Goal: Task Accomplishment & Management: Manage account settings

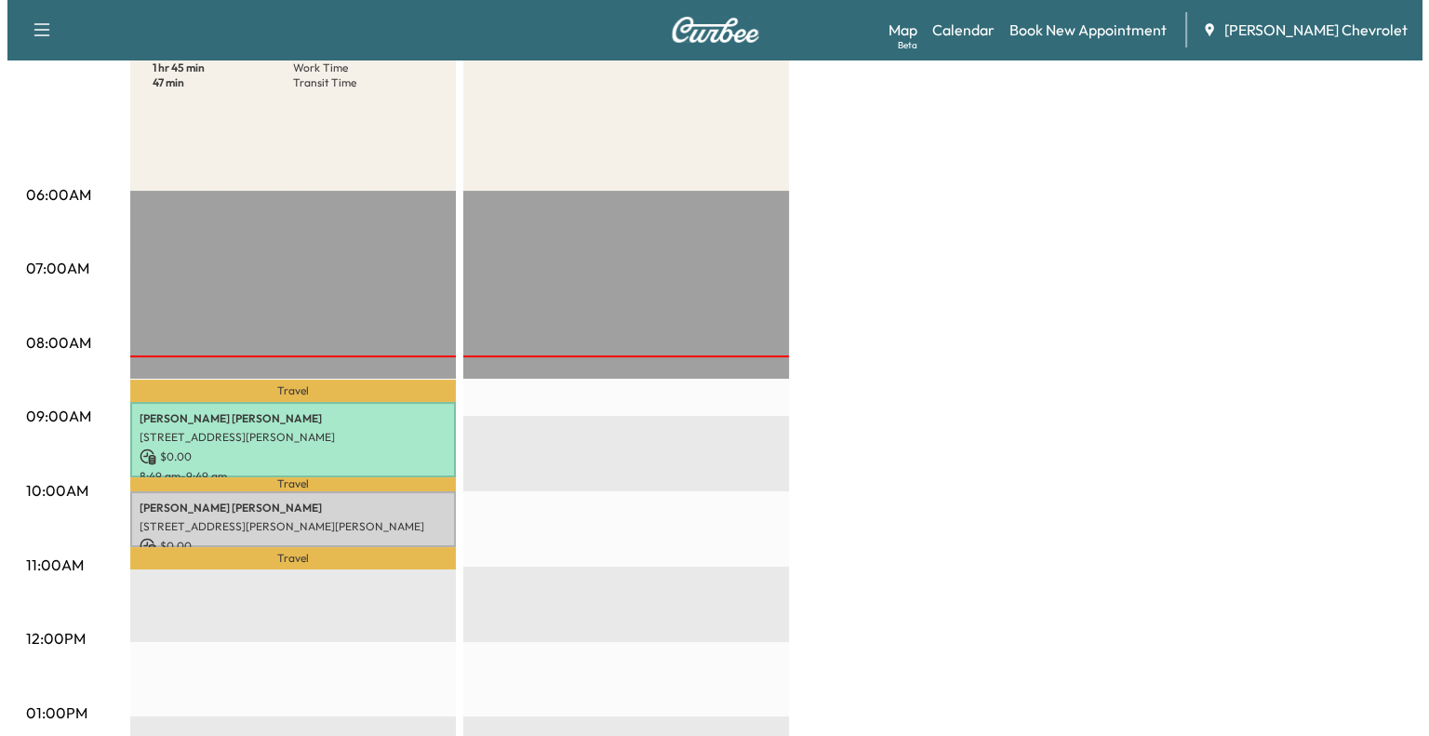
scroll to position [249, 0]
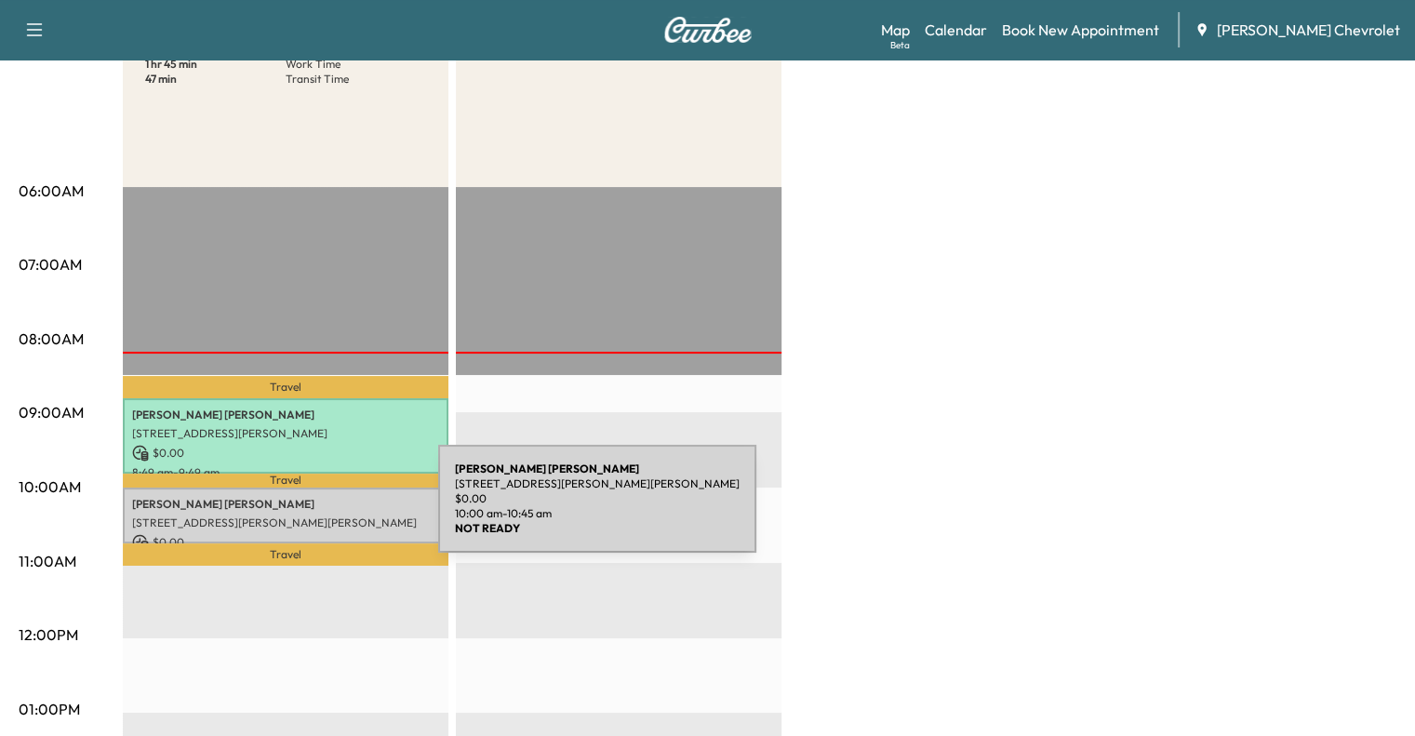
click at [299, 515] on p "[STREET_ADDRESS][PERSON_NAME][PERSON_NAME]" at bounding box center [285, 522] width 307 height 15
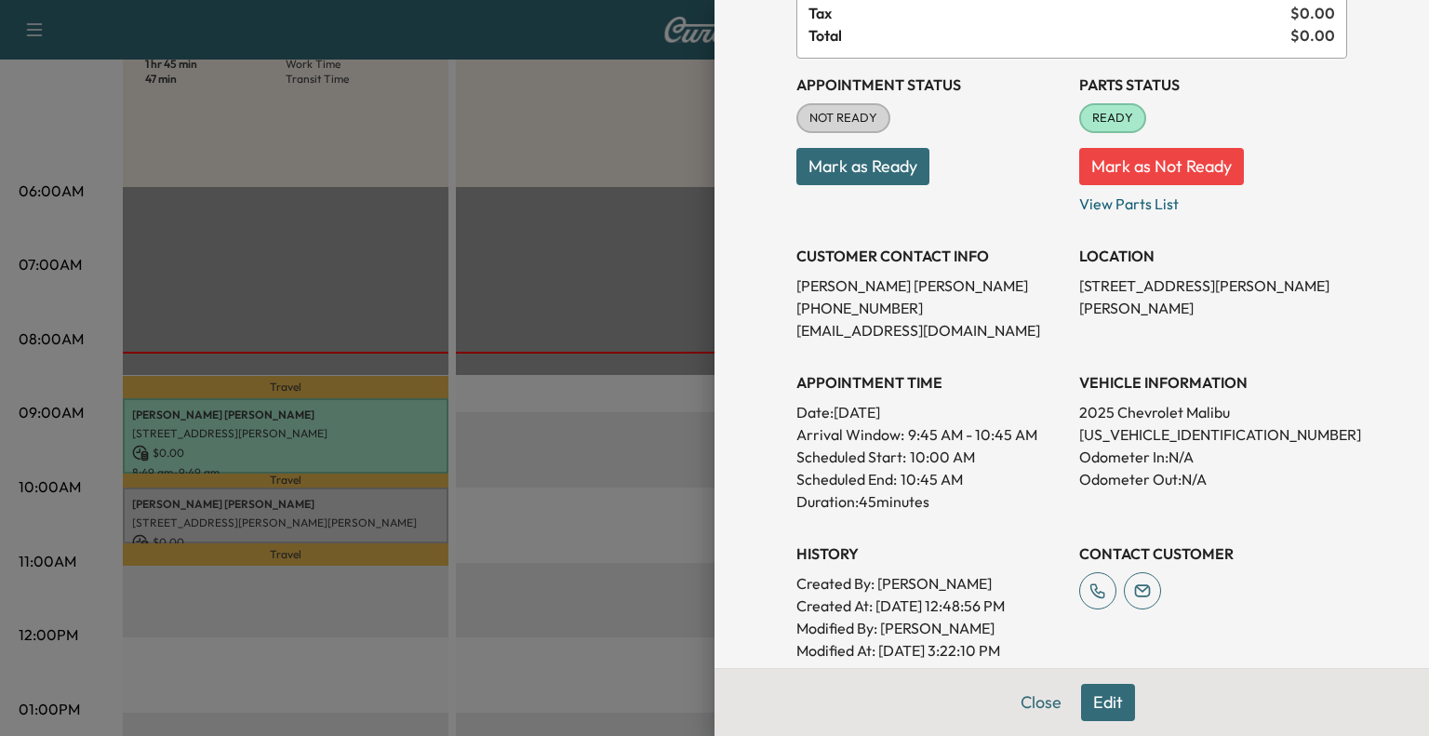
scroll to position [0, 0]
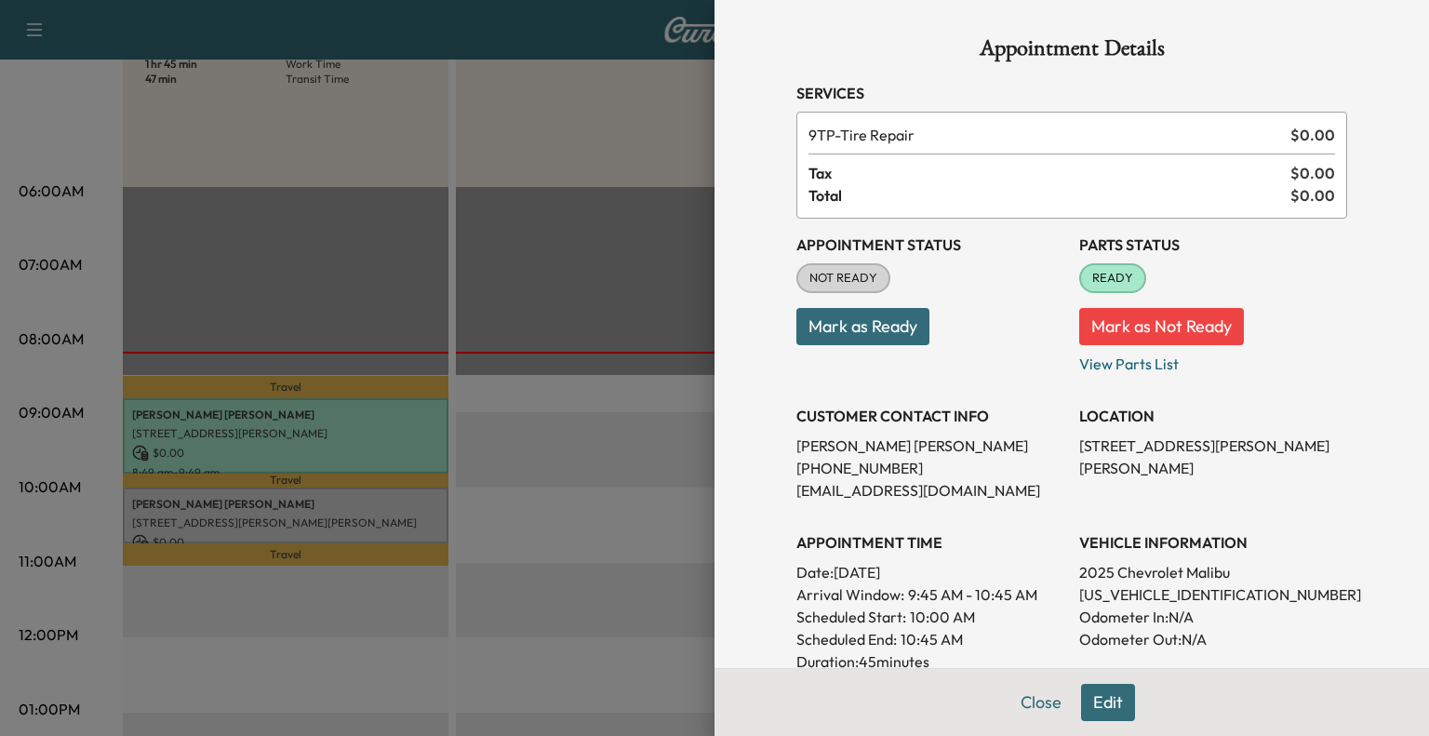
click at [538, 283] on div at bounding box center [714, 368] width 1429 height 736
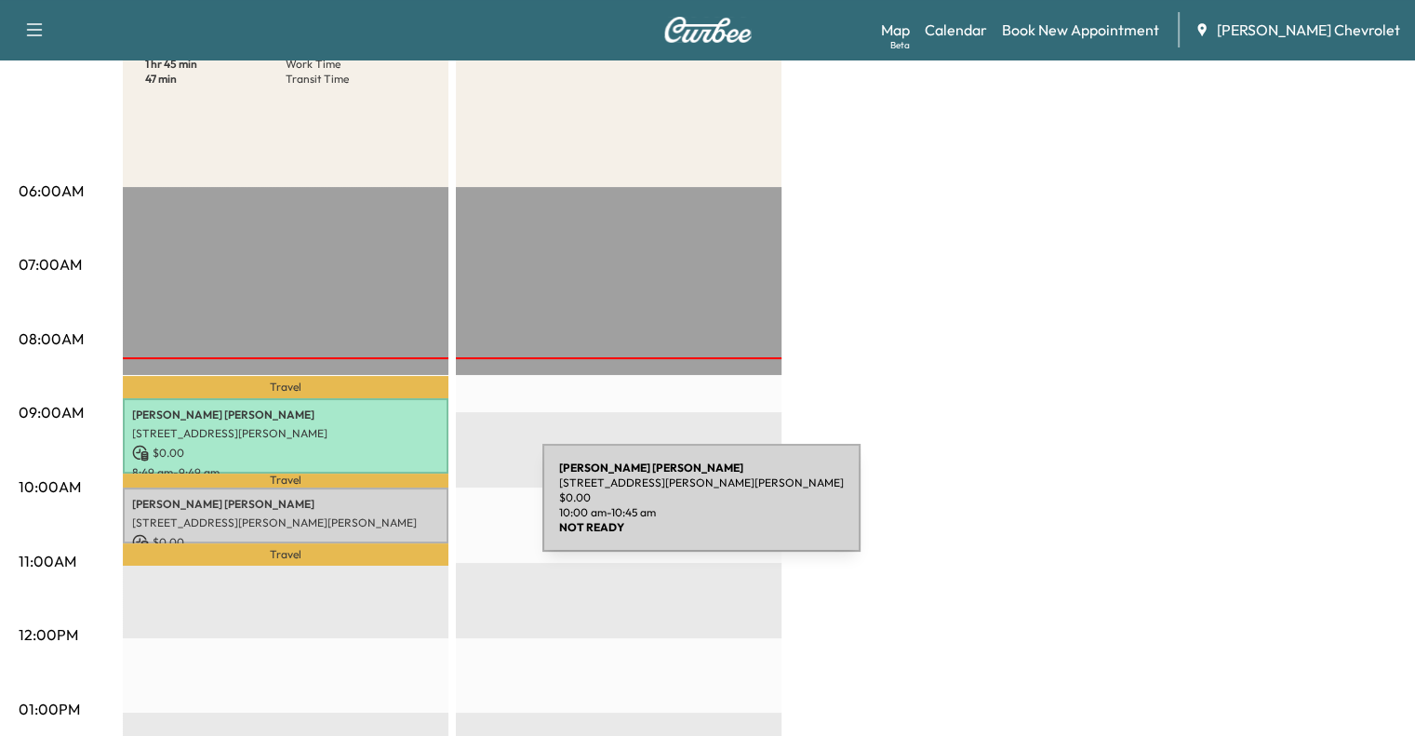
click at [403, 509] on div "[PERSON_NAME] [STREET_ADDRESS][PERSON_NAME][PERSON_NAME] $ 0.00 10:00 am - 10:4…" at bounding box center [286, 515] width 326 height 57
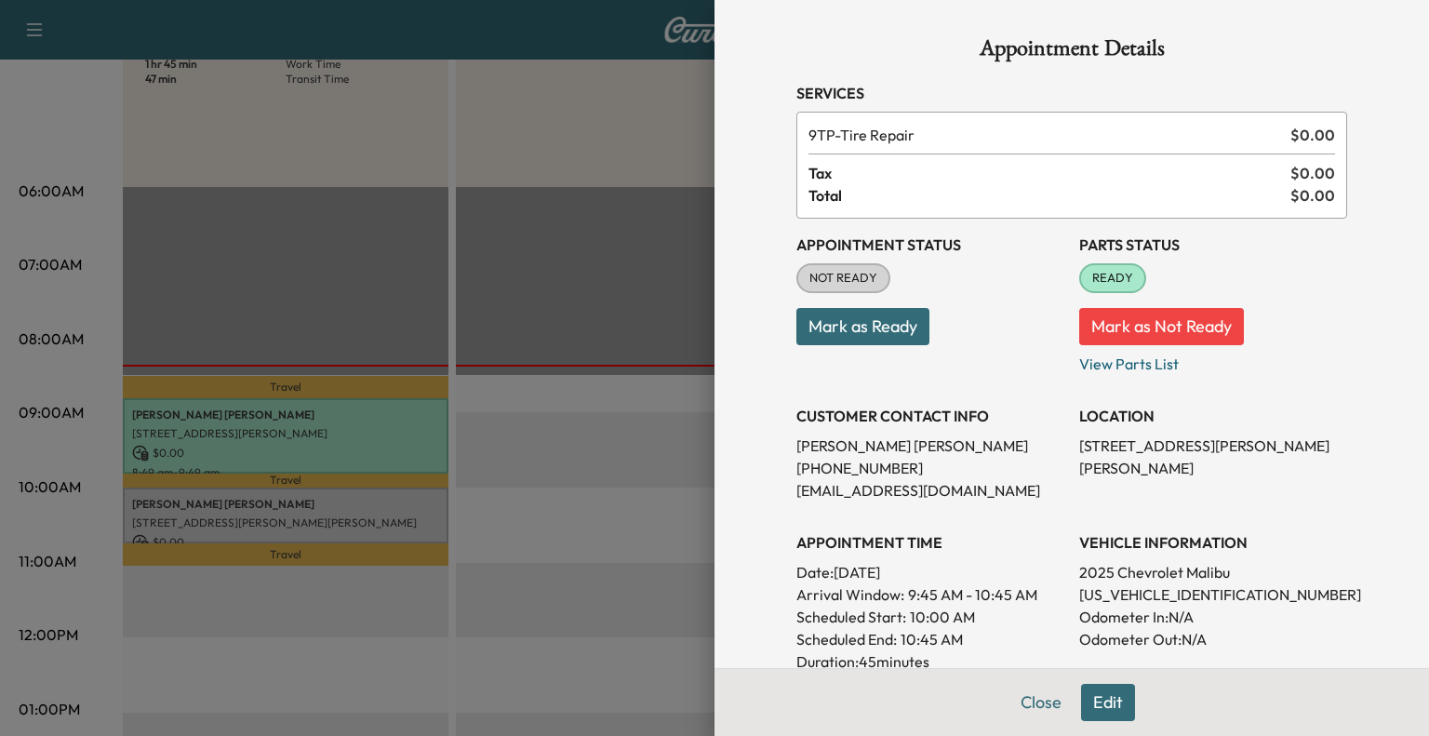
scroll to position [424, 0]
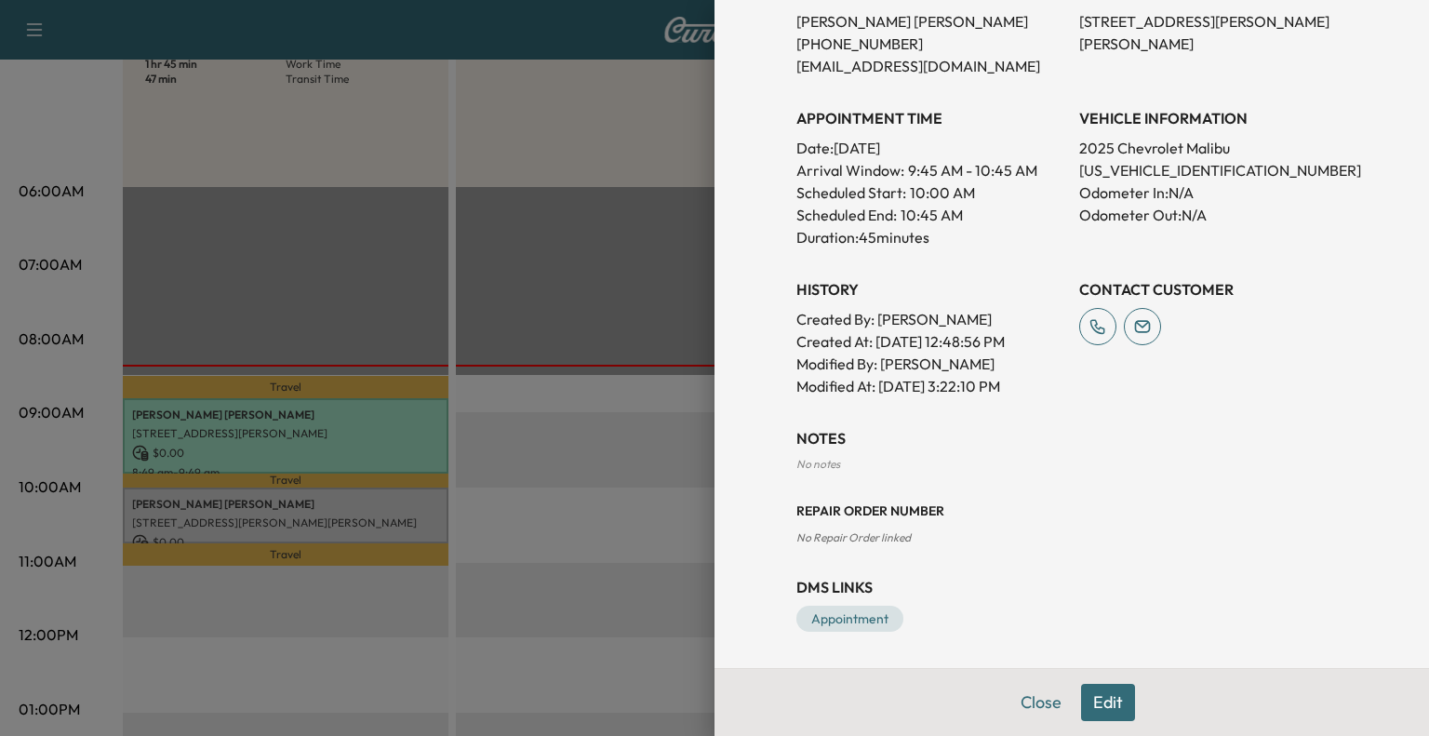
click at [561, 500] on div at bounding box center [714, 368] width 1429 height 736
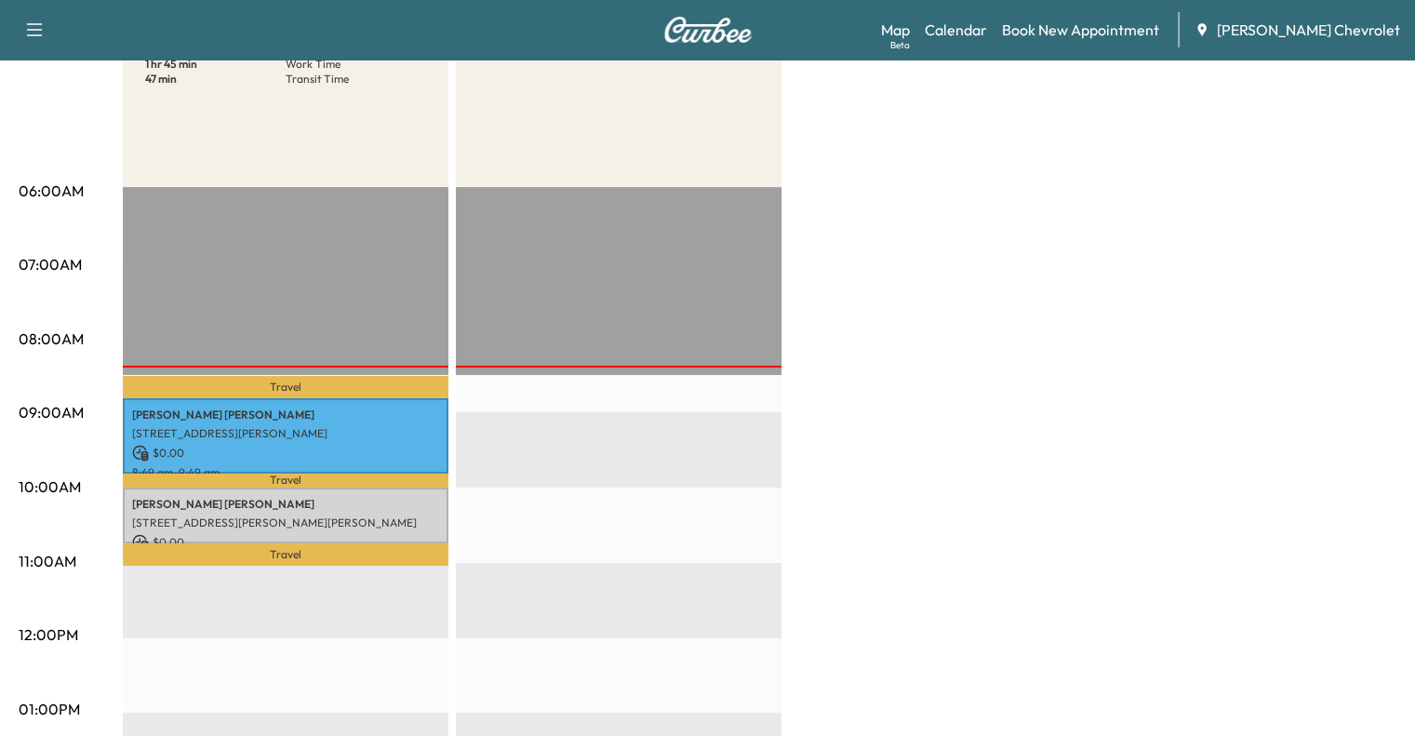
click at [320, 473] on p "Travel" at bounding box center [286, 480] width 326 height 14
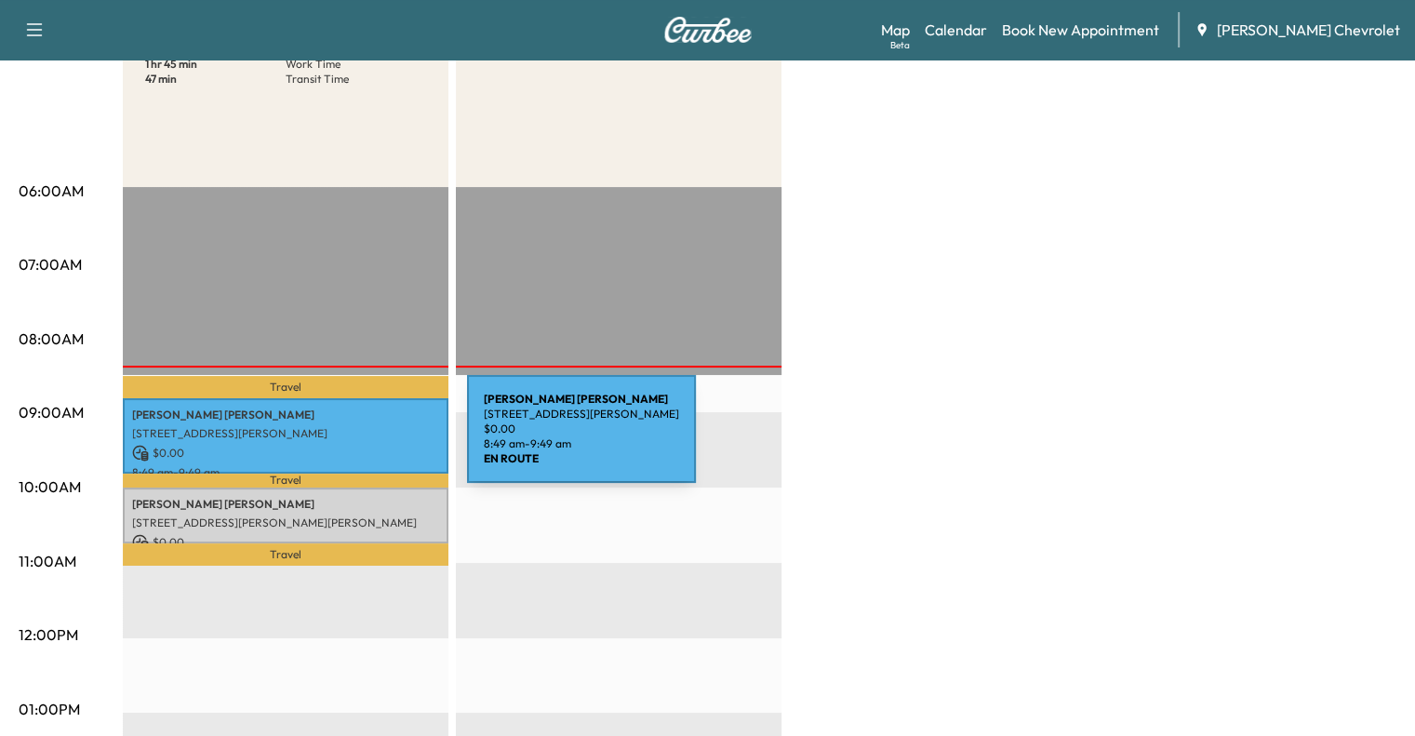
click at [327, 435] on p "[STREET_ADDRESS][PERSON_NAME]" at bounding box center [285, 433] width 307 height 15
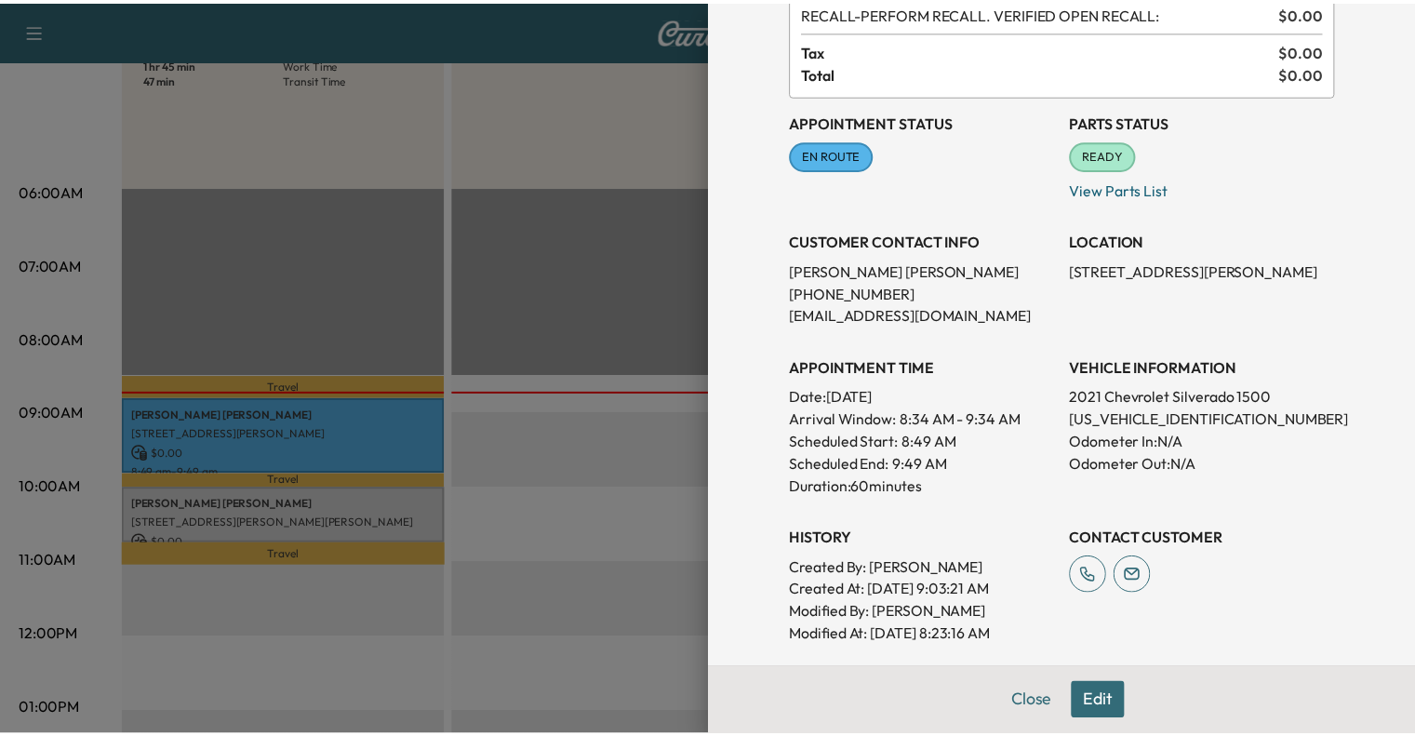
scroll to position [0, 0]
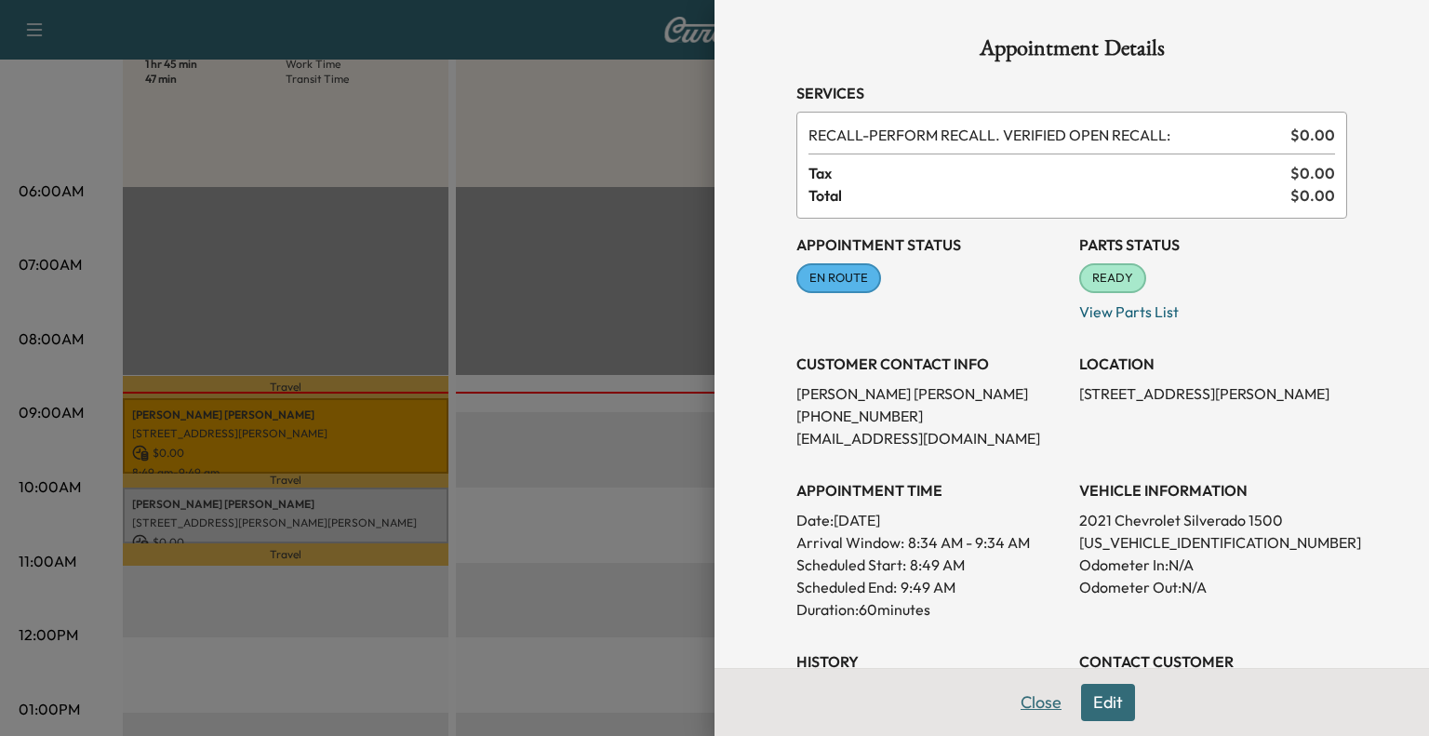
click at [1008, 709] on button "Close" at bounding box center [1040, 702] width 65 height 37
